Goal: Information Seeking & Learning: Compare options

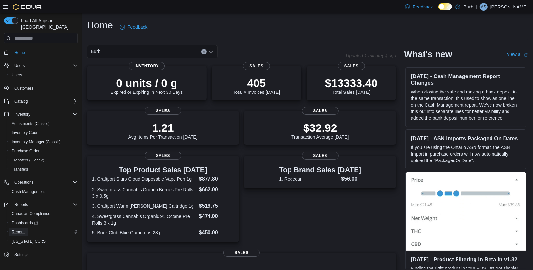
click at [19, 229] on span "Reports" at bounding box center [19, 231] width 14 height 5
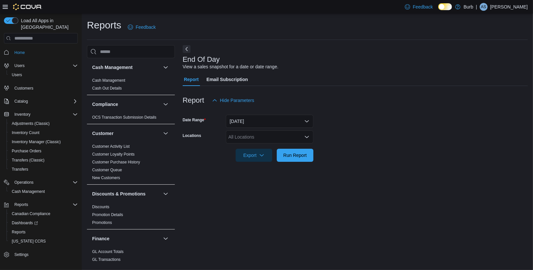
click at [308, 136] on icon "Open list of options" at bounding box center [306, 136] width 5 height 5
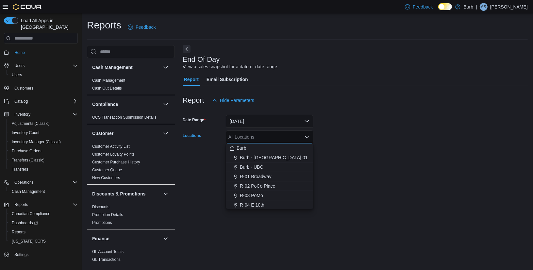
click at [336, 154] on form "Date Range Today Locations All Locations Combo box. Selected. Combo box input. …" at bounding box center [355, 134] width 345 height 55
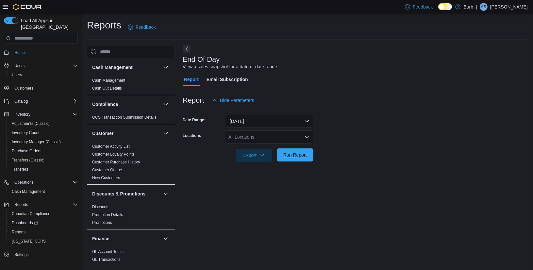
click at [296, 154] on span "Run Report" at bounding box center [295, 155] width 24 height 7
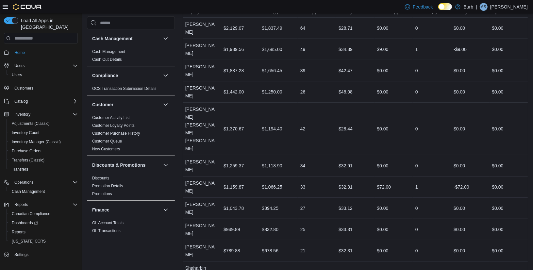
scroll to position [335, 0]
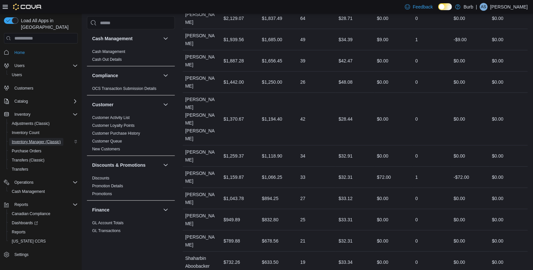
click at [27, 139] on span "Inventory Manager (Classic)" at bounding box center [36, 141] width 49 height 5
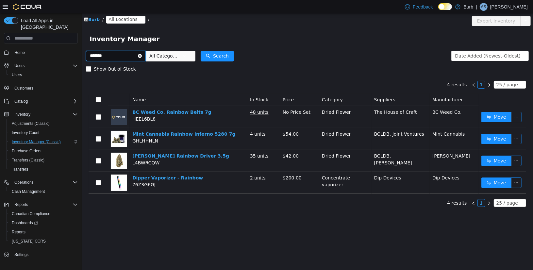
click at [112, 54] on input "*******" at bounding box center [116, 56] width 60 height 10
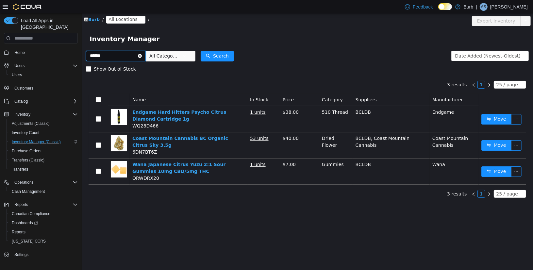
click at [122, 54] on input "******" at bounding box center [116, 56] width 60 height 10
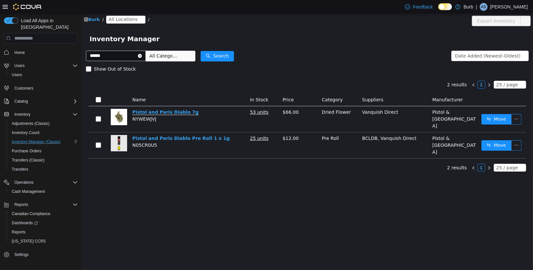
click at [172, 114] on link "Pistol and Paris Diablo 7g" at bounding box center [165, 113] width 66 height 6
click at [128, 55] on input "******" at bounding box center [116, 56] width 60 height 10
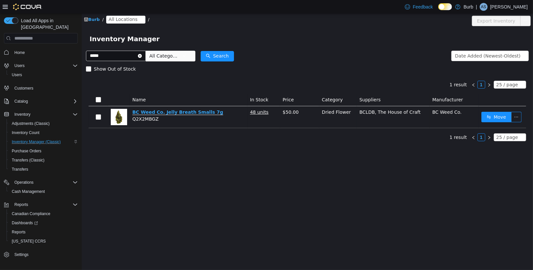
click at [194, 112] on link "BC Weed Co. Jelly Breath Smalls 7g" at bounding box center [177, 113] width 91 height 6
click at [115, 57] on input "*****" at bounding box center [116, 56] width 60 height 10
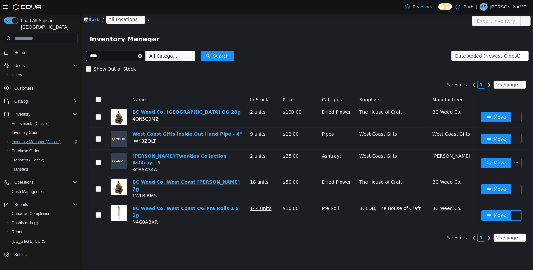
click at [192, 179] on link "BC Weed Co. West Coast OG Smalls 7g" at bounding box center [185, 185] width 107 height 12
click at [130, 57] on input "****" at bounding box center [116, 56] width 60 height 10
type input "**********"
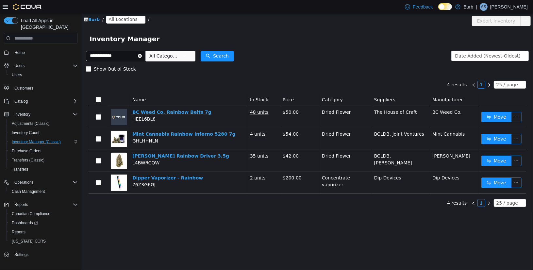
click at [179, 112] on link "BC Weed Co. Rainbow Belts 7g" at bounding box center [171, 113] width 79 height 6
click at [142, 57] on icon "icon: close-circle" at bounding box center [140, 56] width 4 height 4
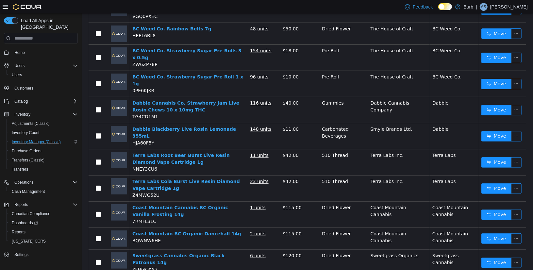
scroll to position [186, 0]
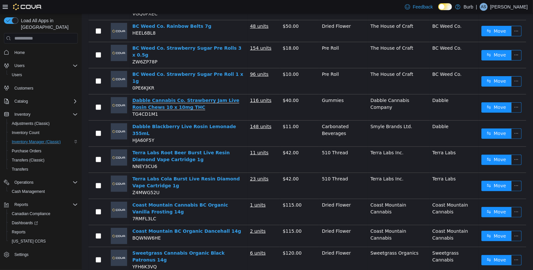
click at [204, 98] on link "Dabble Cannabis Co. Strawberry Jam Live Rosin Chews 10 x 10mg THC" at bounding box center [185, 104] width 107 height 12
click at [183, 72] on link "BC Weed Co. Strawberry Sugar Pre Roll 1 x 1g" at bounding box center [187, 78] width 111 height 12
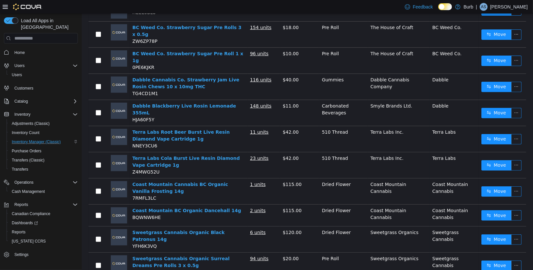
scroll to position [210, 0]
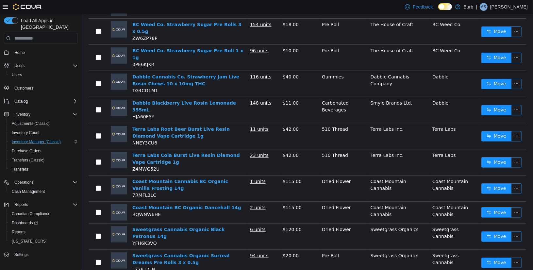
click at [190, 123] on td "Terra Labs Root Beer Burst Live Resin Diamond Vape Cartridge 1g NNEY3CU6" at bounding box center [188, 136] width 118 height 26
click at [195, 127] on link "Terra Labs Root Beer Burst Live Resin Diamond Vape Cartridge 1g" at bounding box center [180, 133] width 97 height 12
click at [172, 153] on link "Terra Labs Cola Burst Live Resin Diamond Vape Cartridge 1g" at bounding box center [186, 159] width 108 height 12
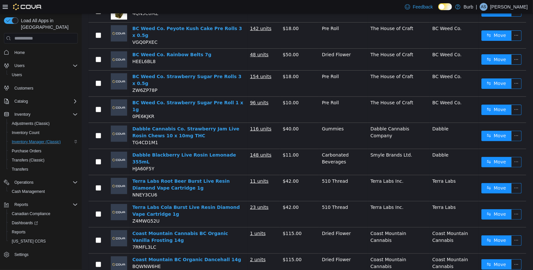
scroll to position [0, 0]
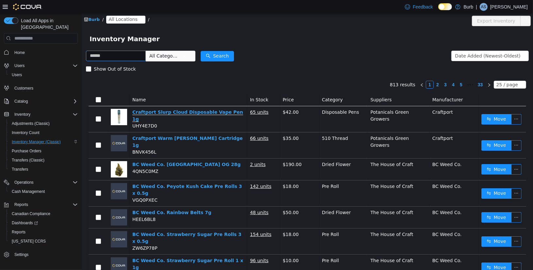
click at [187, 110] on link "Craftport Slurp Cloud Disposable Vape Pen 1g" at bounding box center [187, 116] width 111 height 12
click at [168, 136] on link "Craftport Warm Ginger Peach Cartridge 1g" at bounding box center [187, 142] width 110 height 12
click at [131, 59] on input "text" at bounding box center [116, 56] width 60 height 10
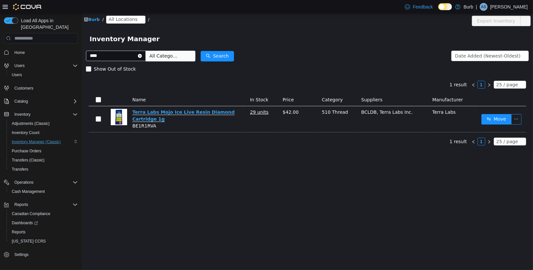
click at [201, 112] on link "Terra Labs Mojo Ice Live Resin Diamond Cartridge 1g" at bounding box center [183, 116] width 102 height 12
click at [122, 58] on input "****" at bounding box center [116, 56] width 60 height 10
type input "**********"
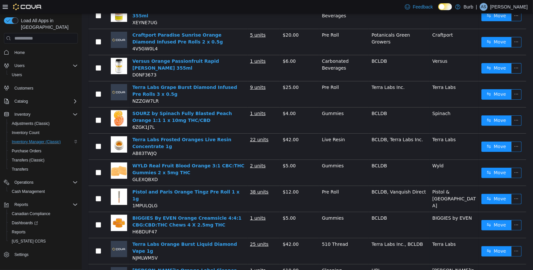
scroll to position [219, 0]
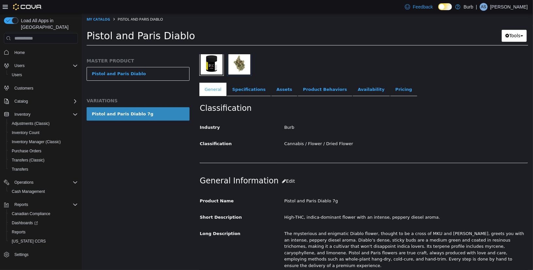
scroll to position [90, 0]
click at [255, 84] on link "Specifications" at bounding box center [249, 90] width 44 height 14
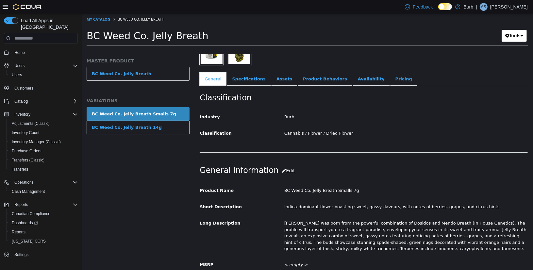
scroll to position [98, 0]
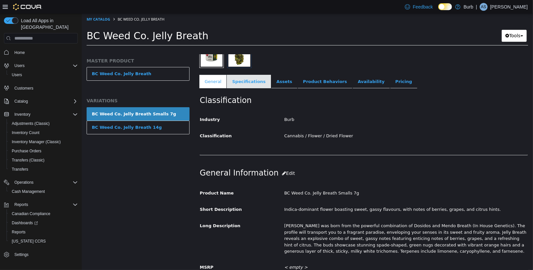
click at [242, 83] on link "Specifications" at bounding box center [249, 82] width 44 height 14
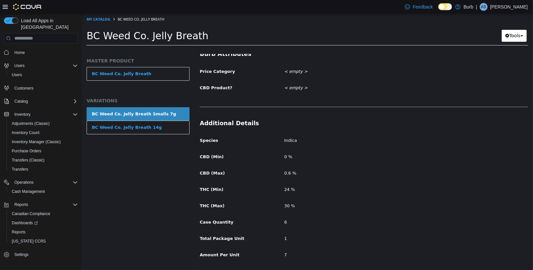
scroll to position [360, 0]
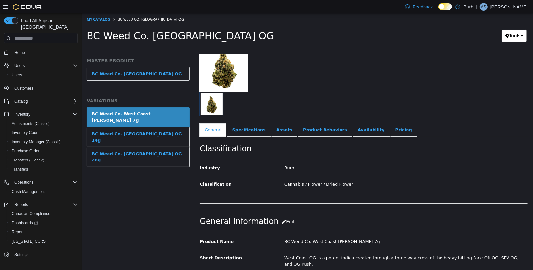
scroll to position [100, 0]
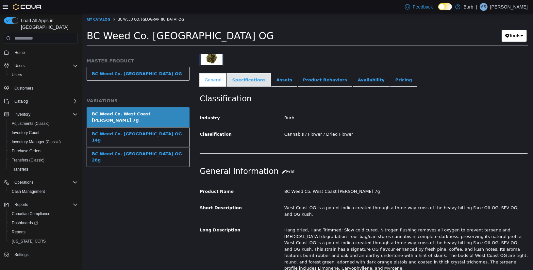
click at [244, 77] on link "Specifications" at bounding box center [249, 80] width 44 height 14
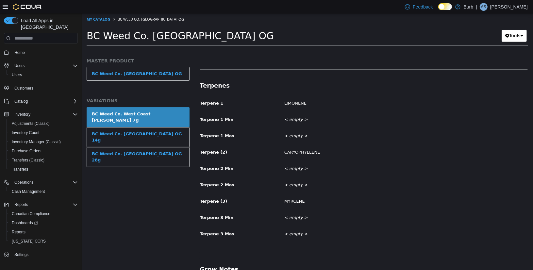
scroll to position [564, 0]
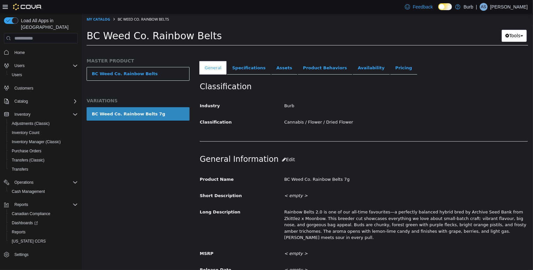
scroll to position [62, 0]
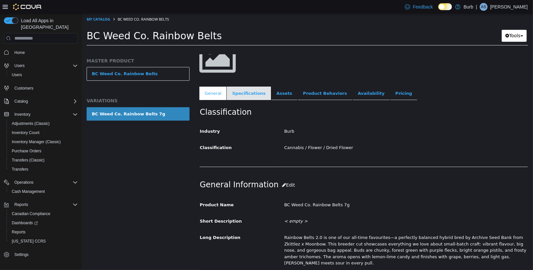
click at [252, 92] on link "Specifications" at bounding box center [249, 94] width 44 height 14
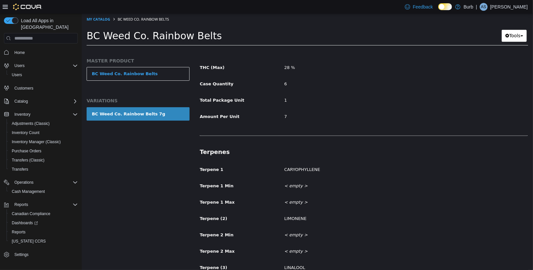
scroll to position [493, 0]
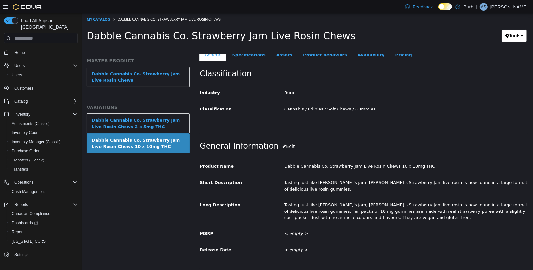
scroll to position [111, 0]
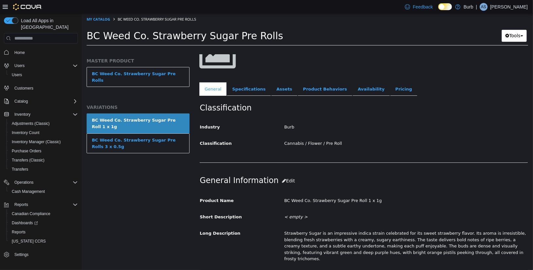
scroll to position [67, 0]
click at [249, 88] on link "Specifications" at bounding box center [249, 89] width 44 height 14
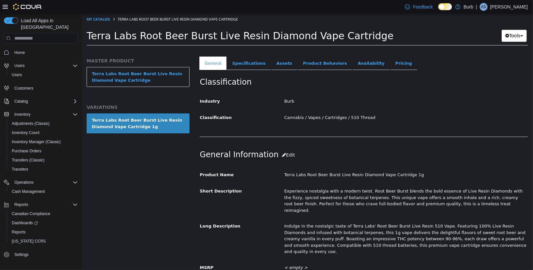
scroll to position [100, 0]
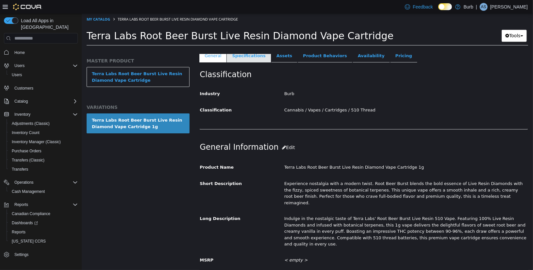
click at [254, 61] on link "Specifications" at bounding box center [249, 56] width 44 height 14
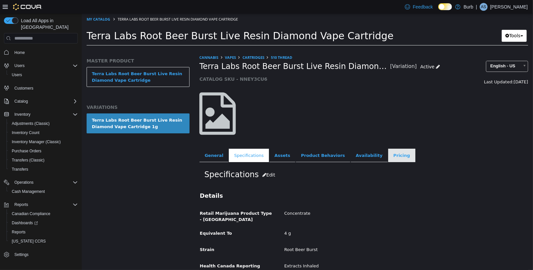
click at [388, 156] on link "Pricing" at bounding box center [401, 156] width 27 height 14
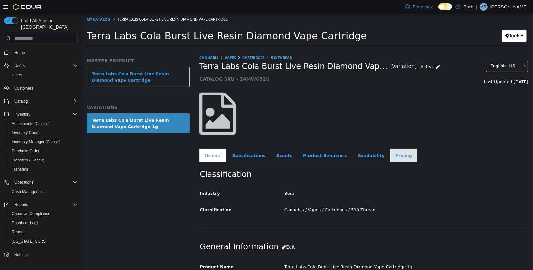
click at [390, 155] on link "Pricing" at bounding box center [403, 156] width 27 height 14
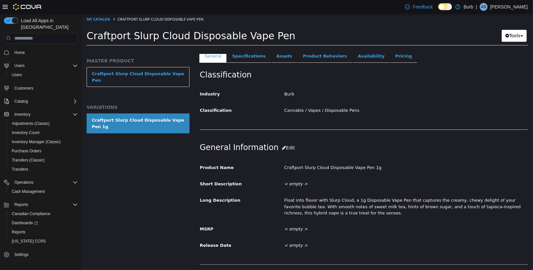
scroll to position [123, 0]
click at [244, 57] on link "Specifications" at bounding box center [249, 57] width 44 height 14
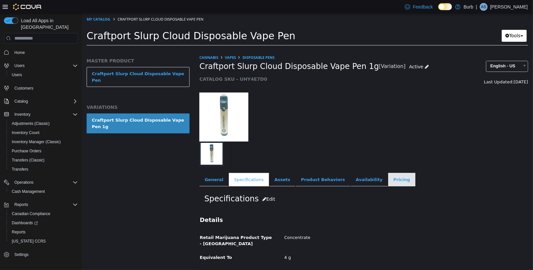
click at [388, 178] on link "Pricing" at bounding box center [401, 180] width 27 height 14
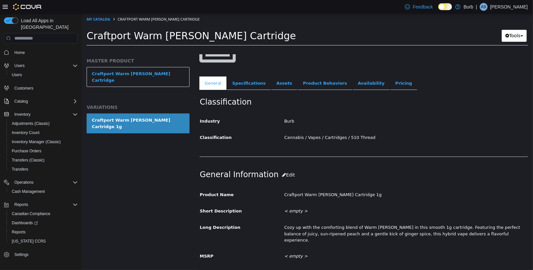
scroll to position [61, 0]
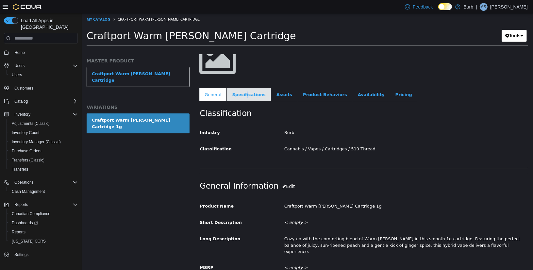
click at [245, 92] on link "Specifications" at bounding box center [249, 95] width 44 height 14
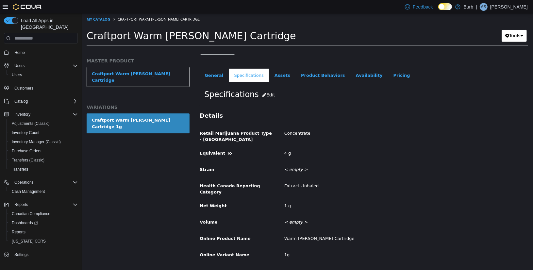
scroll to position [78, 0]
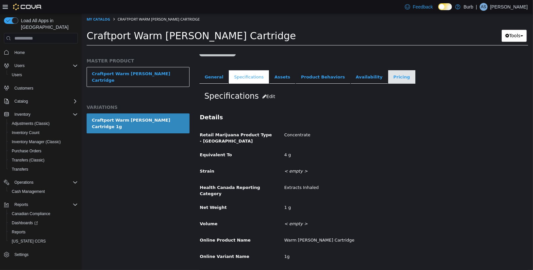
click at [389, 77] on link "Pricing" at bounding box center [401, 77] width 27 height 14
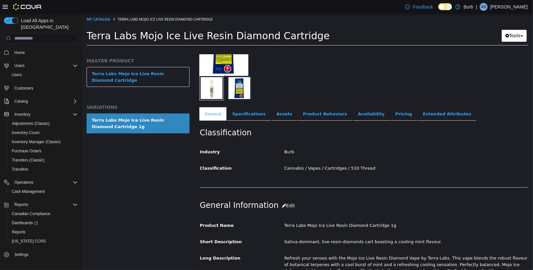
scroll to position [65, 0]
click at [250, 114] on link "Specifications" at bounding box center [249, 115] width 44 height 14
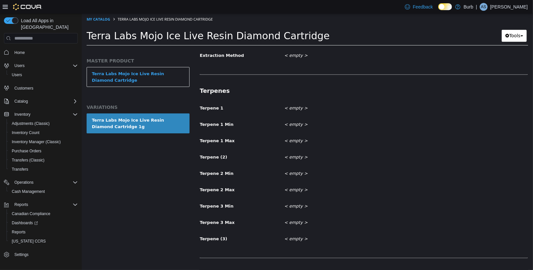
scroll to position [489, 0]
